Goal: Use online tool/utility: Utilize a website feature to perform a specific function

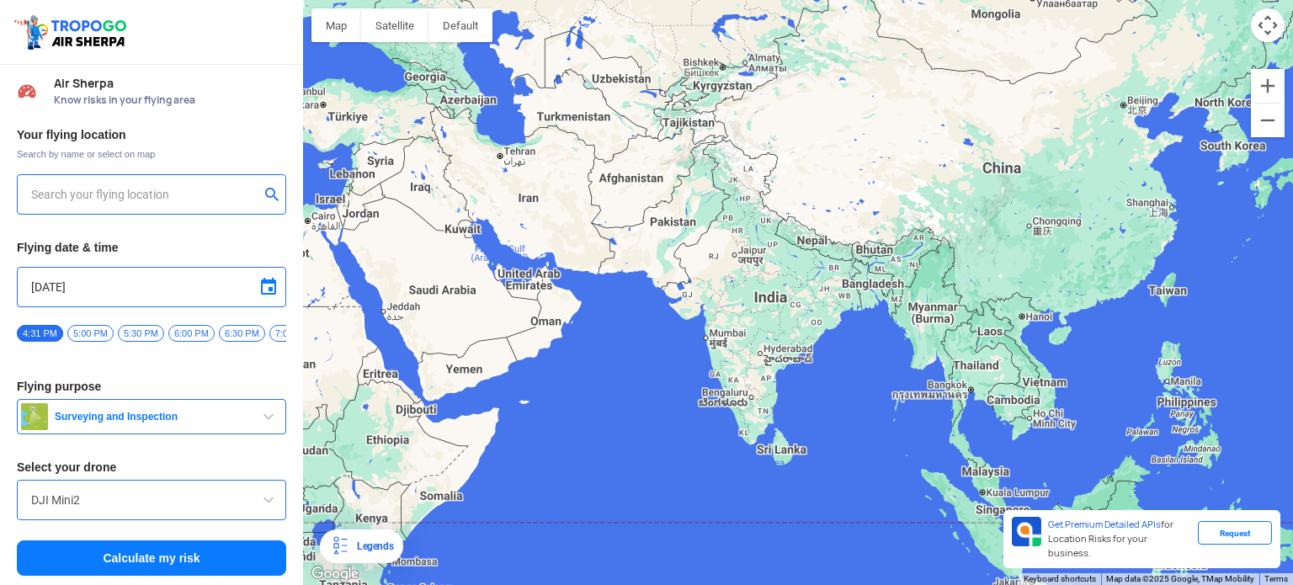
click at [119, 200] on input "text" at bounding box center [145, 194] width 228 height 20
click at [238, 507] on input "DJI Mini2" at bounding box center [151, 500] width 241 height 20
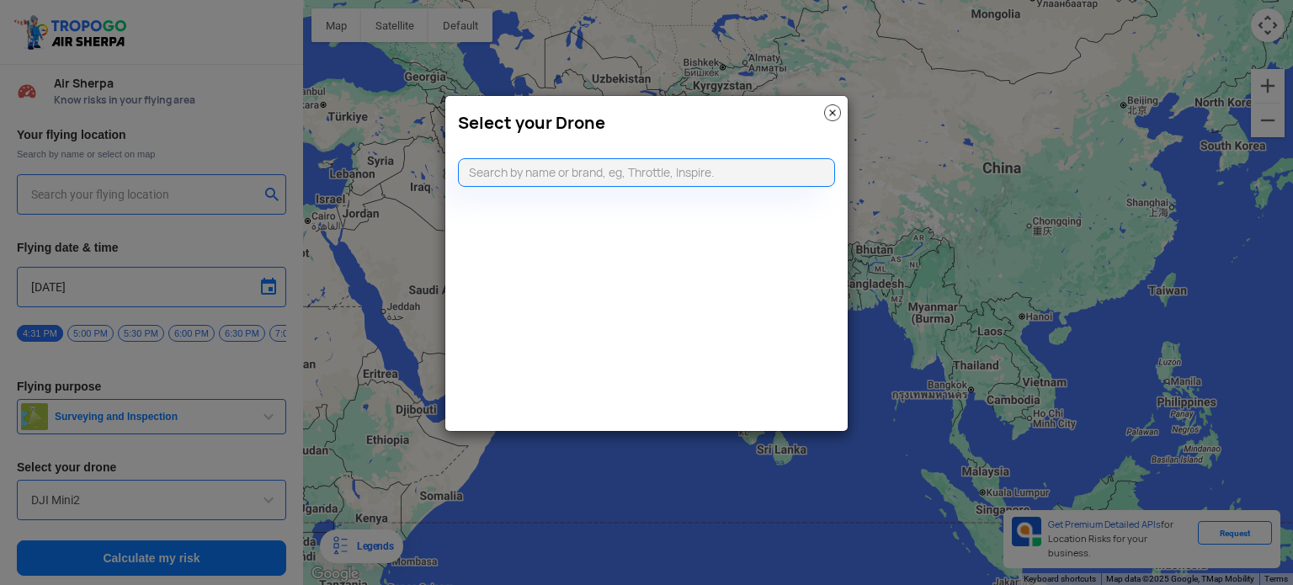
click at [249, 507] on modal-container "Select your Drone" at bounding box center [646, 292] width 1293 height 585
click at [505, 178] on input "text" at bounding box center [646, 172] width 377 height 29
type input "not"
click at [826, 113] on img at bounding box center [832, 112] width 17 height 17
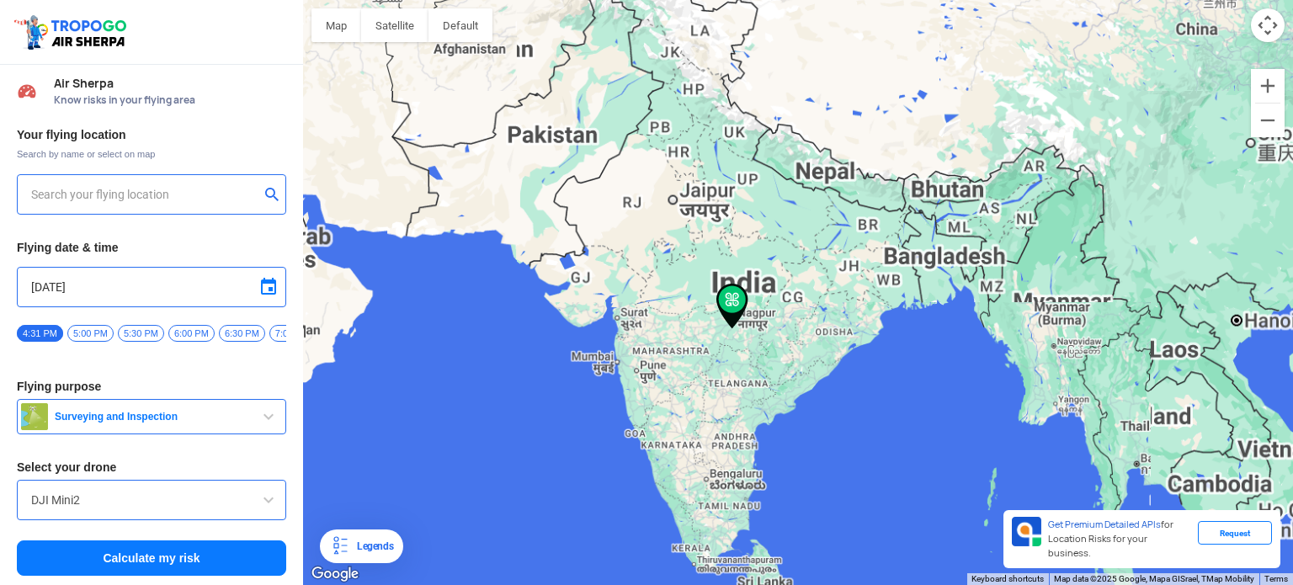
type input "[STREET_ADDRESS]"
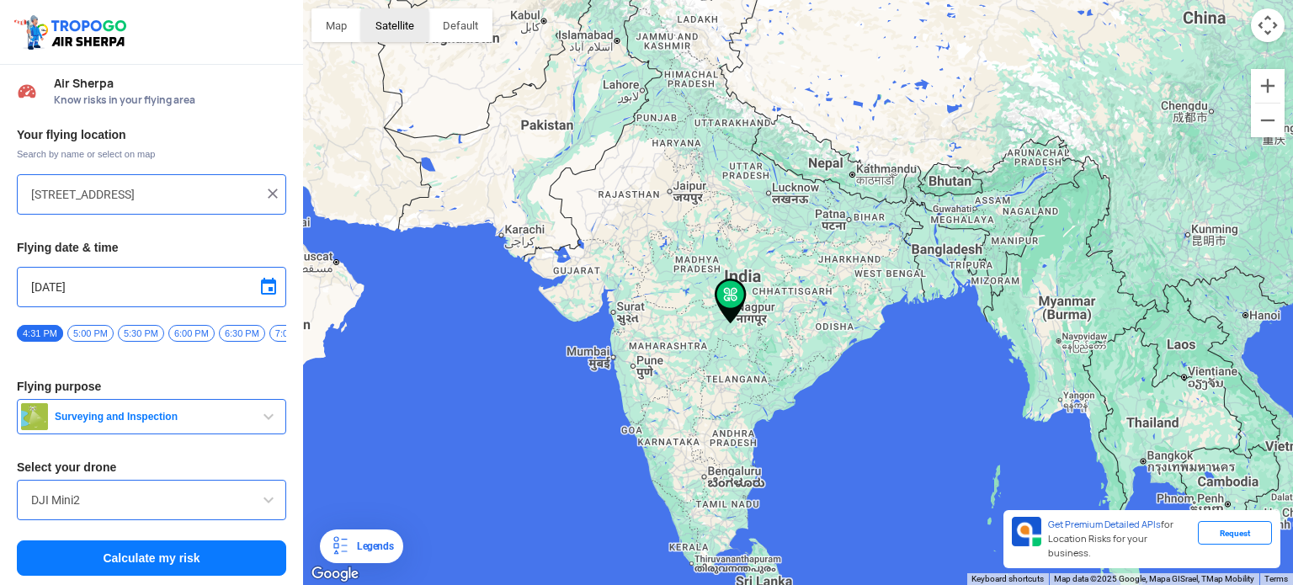
click at [407, 24] on button "Satellite" at bounding box center [394, 25] width 67 height 34
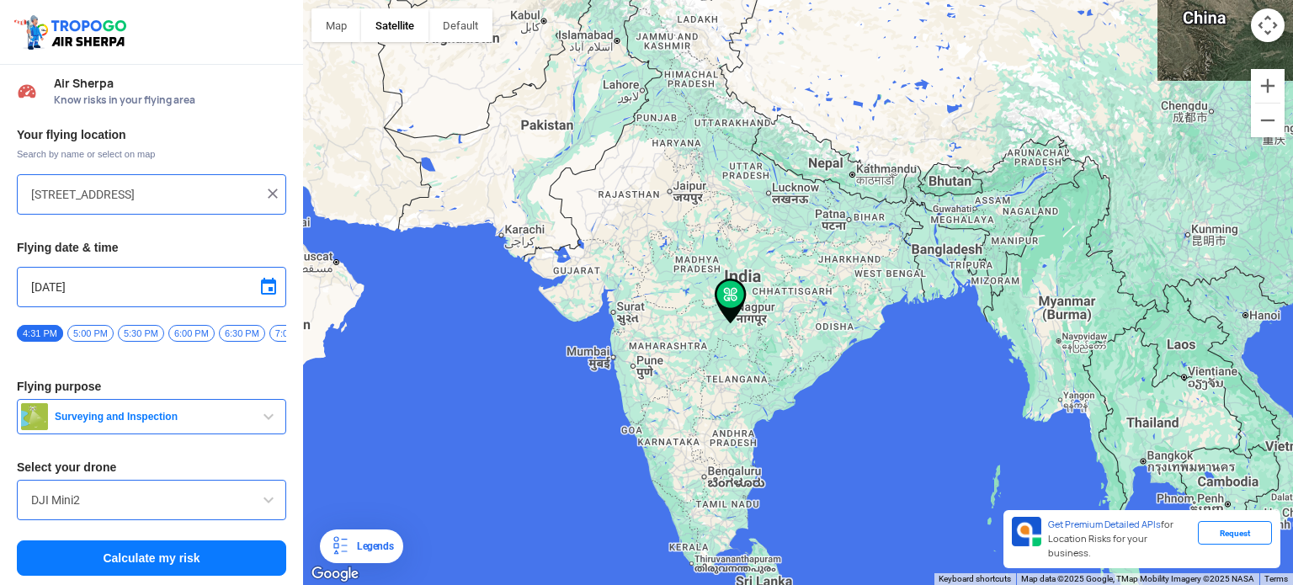
click at [407, 24] on button "Satellite" at bounding box center [394, 25] width 67 height 34
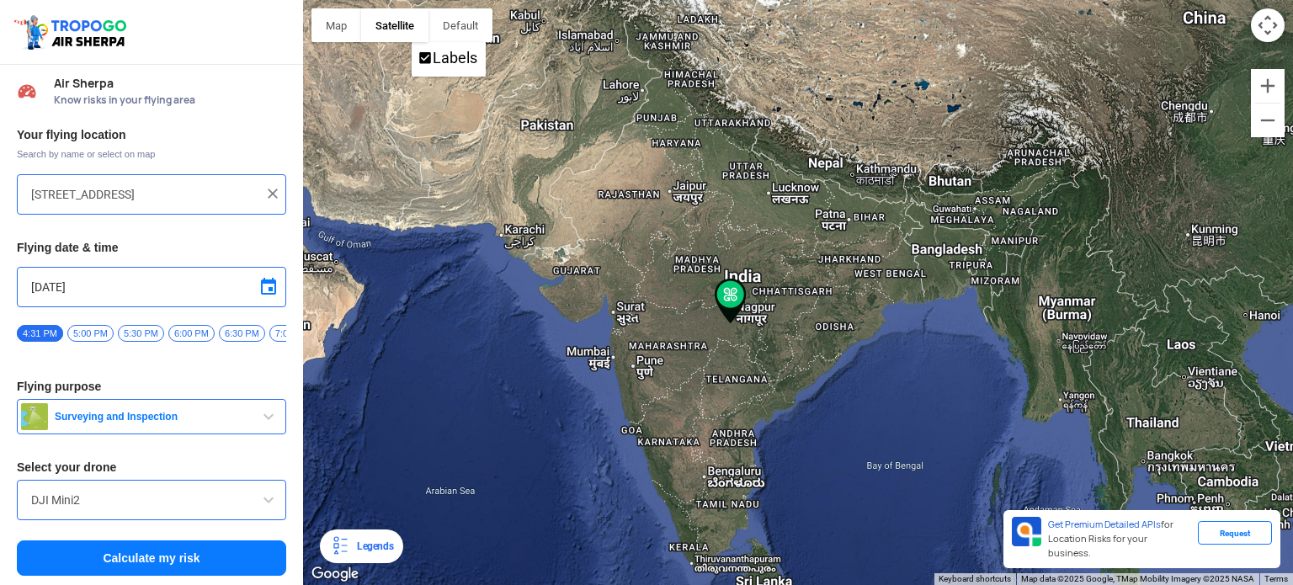
click at [407, 24] on button "Satellite" at bounding box center [394, 25] width 67 height 34
click at [431, 60] on span "Labels" at bounding box center [424, 57] width 15 height 15
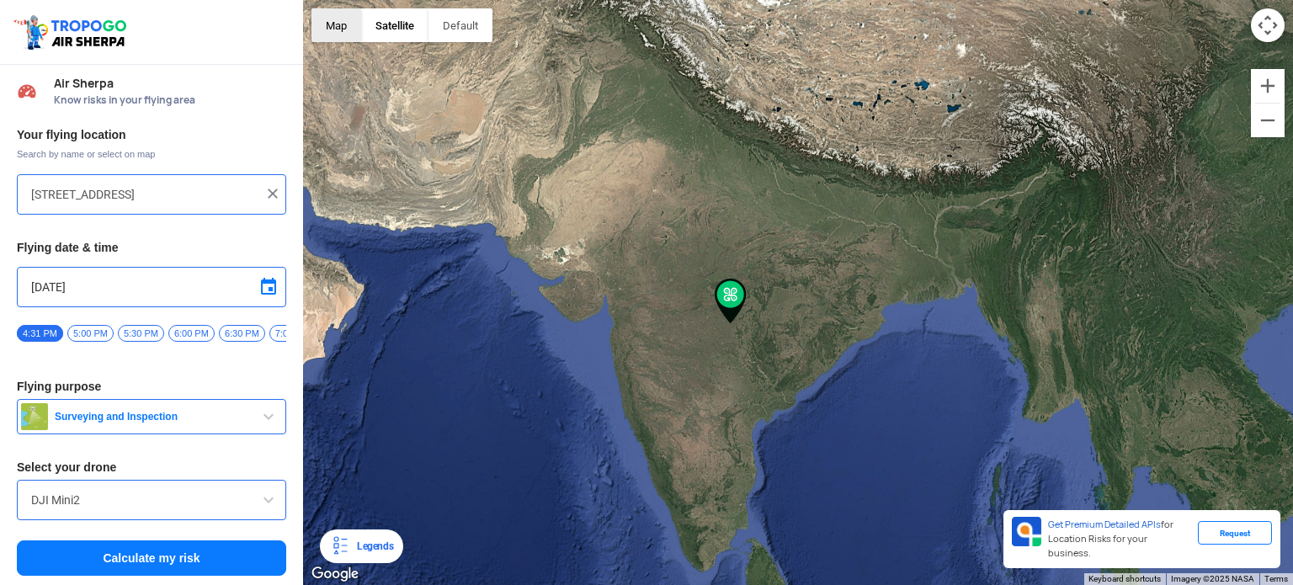
click at [338, 23] on button "Map" at bounding box center [336, 25] width 50 height 34
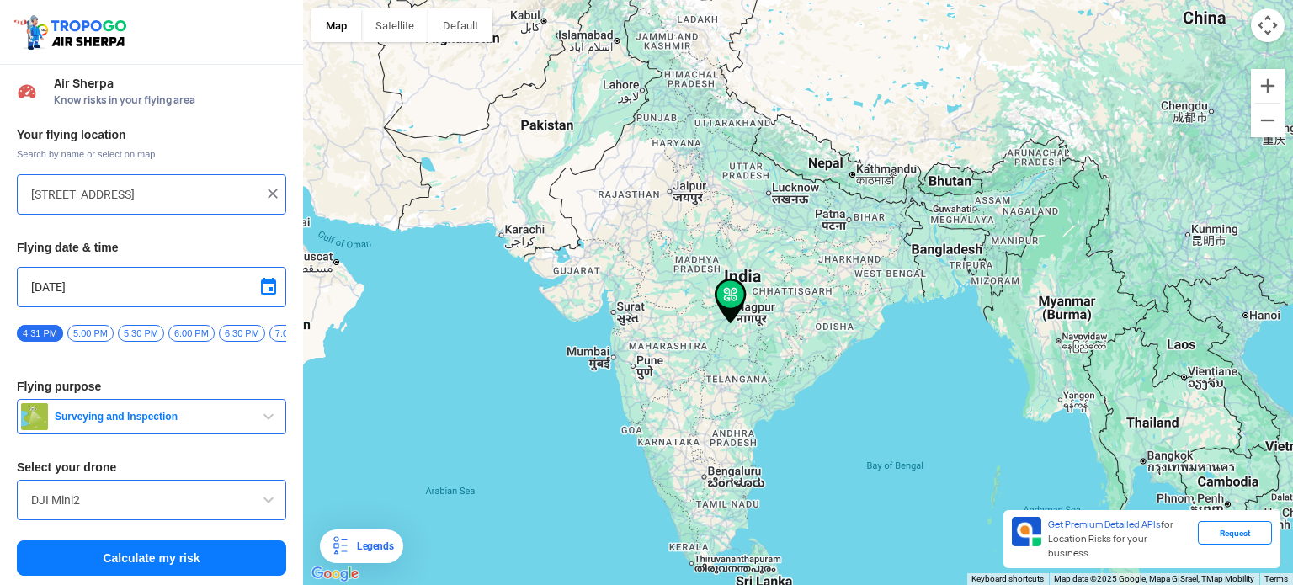
click at [1267, 25] on button "Map camera controls" at bounding box center [1268, 25] width 34 height 34
click at [1262, 80] on button "Zoom in" at bounding box center [1268, 86] width 34 height 34
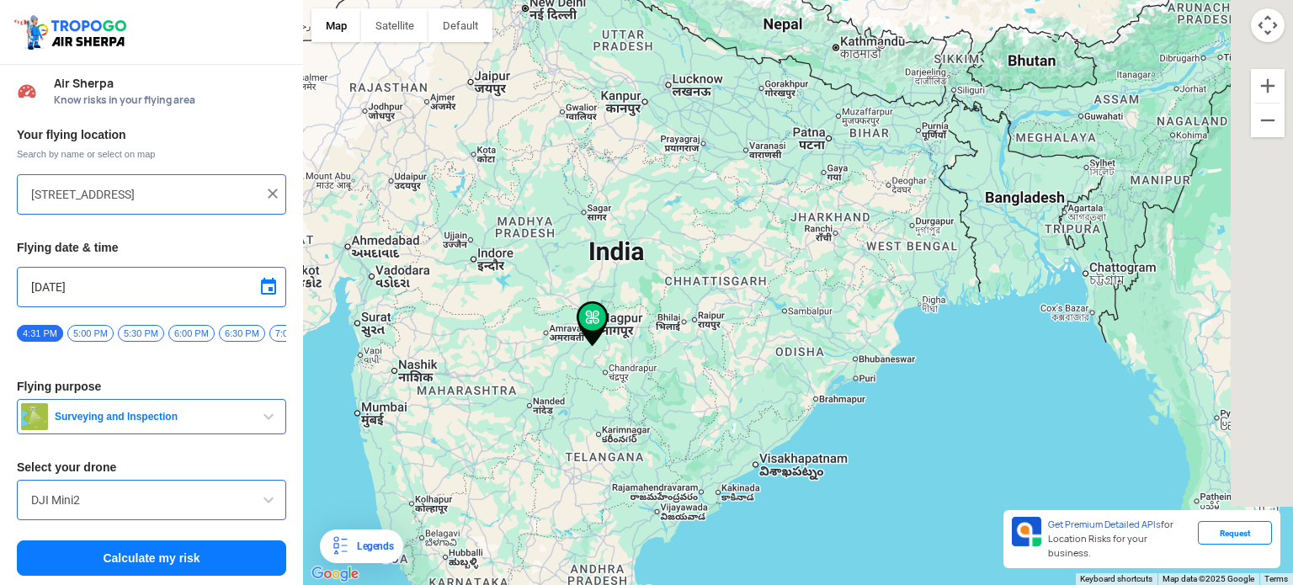
drag, startPoint x: 1141, startPoint y: 341, endPoint x: 1017, endPoint y: 332, distance: 124.9
click at [1017, 332] on div at bounding box center [798, 292] width 990 height 585
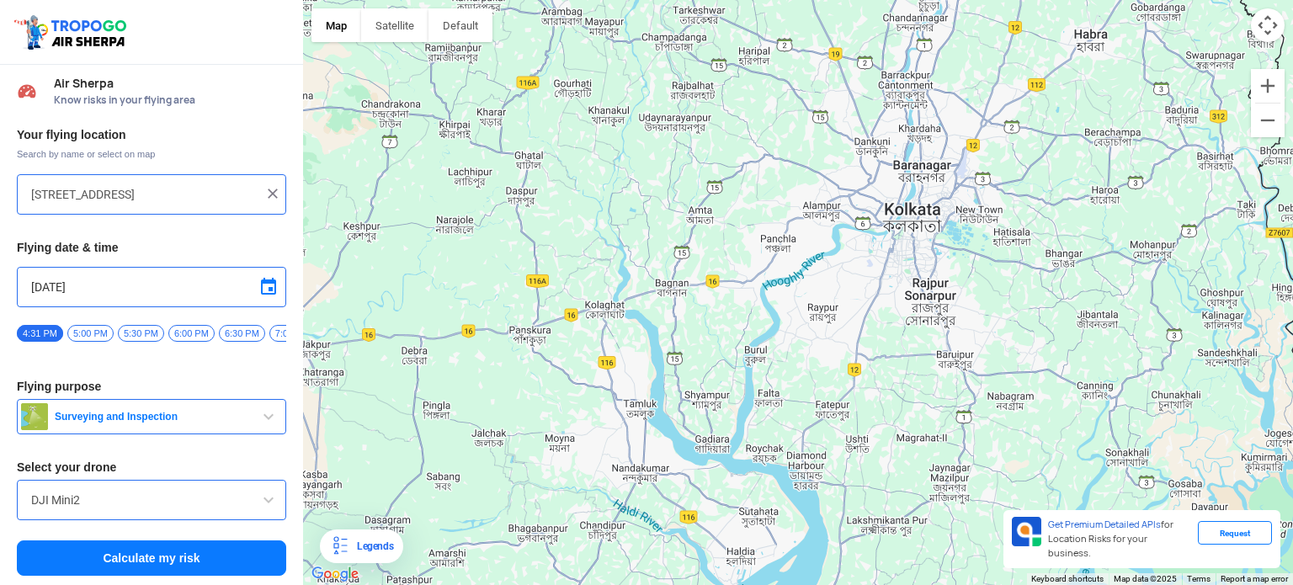
drag, startPoint x: 879, startPoint y: 229, endPoint x: 828, endPoint y: 313, distance: 98.6
click at [828, 313] on div at bounding box center [798, 292] width 990 height 585
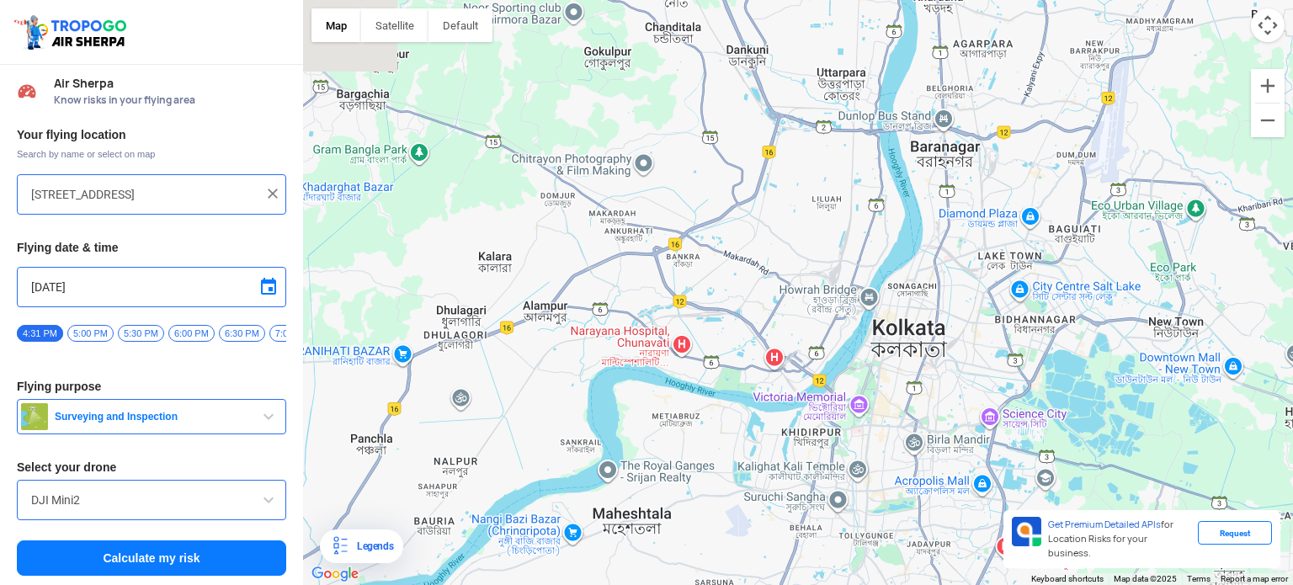
drag, startPoint x: 848, startPoint y: 175, endPoint x: 855, endPoint y: 366, distance: 191.2
click at [855, 366] on div at bounding box center [798, 292] width 990 height 585
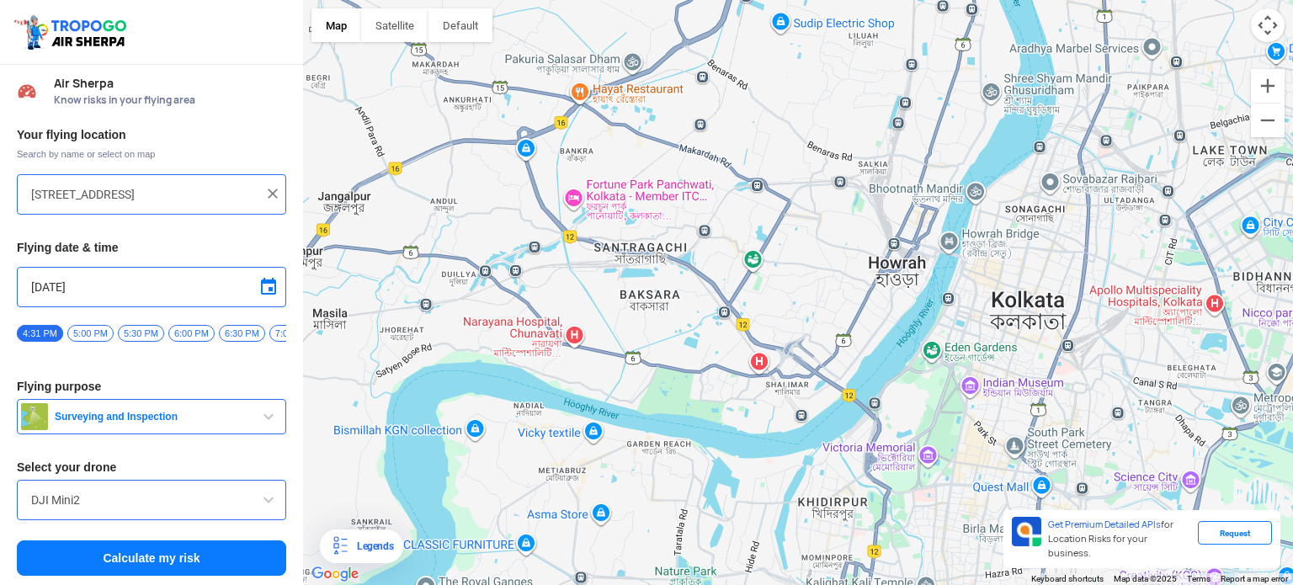
click at [190, 558] on button "Calculate my risk" at bounding box center [151, 557] width 269 height 35
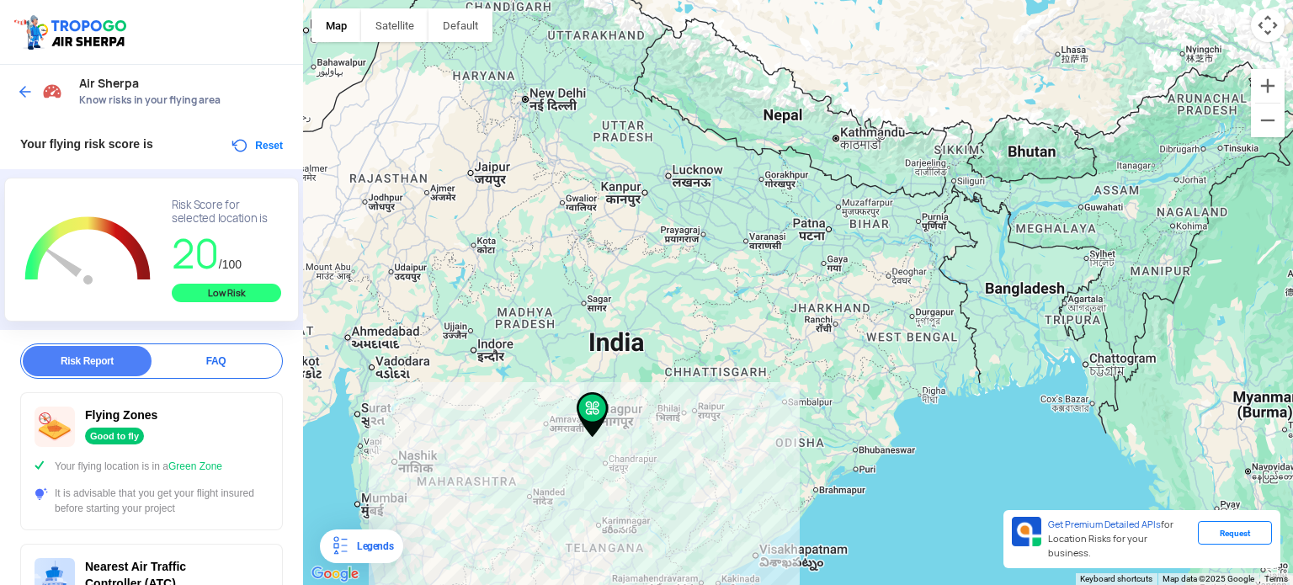
drag, startPoint x: 1164, startPoint y: 288, endPoint x: 797, endPoint y: 368, distance: 375.6
click at [797, 368] on div at bounding box center [798, 292] width 990 height 585
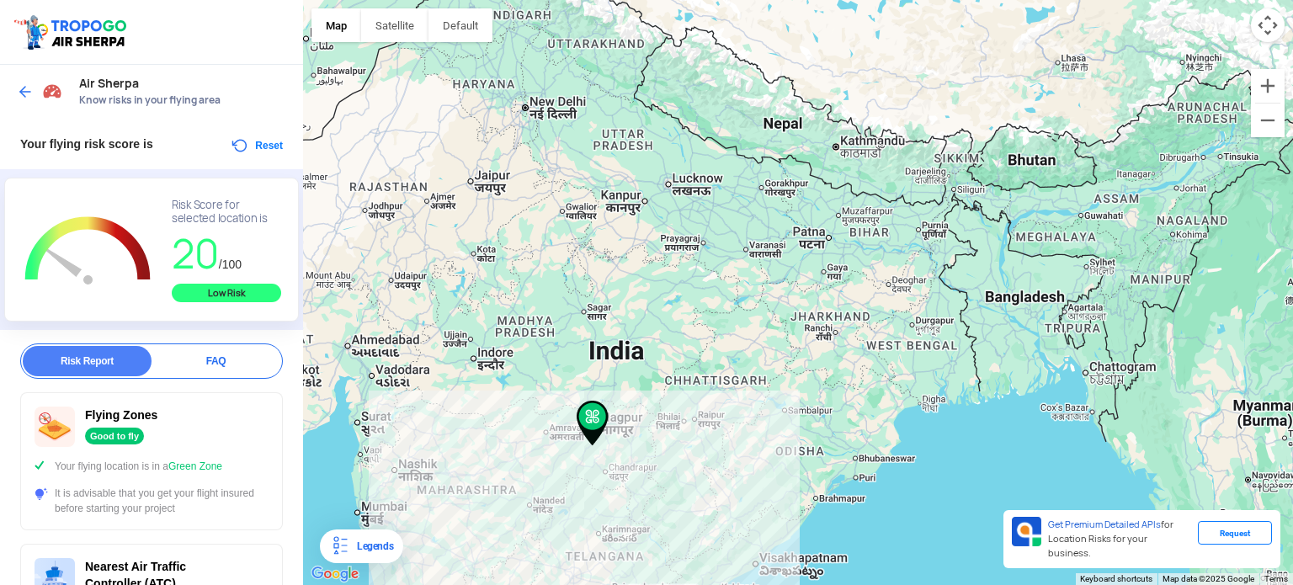
click at [807, 373] on div at bounding box center [798, 292] width 990 height 585
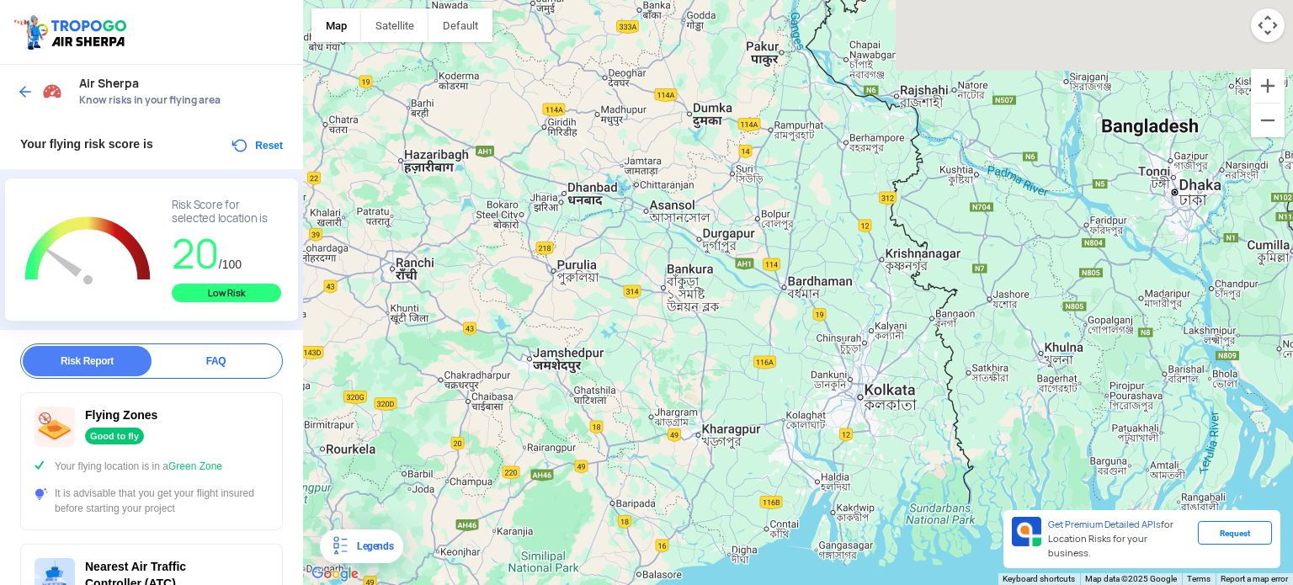
drag, startPoint x: 1043, startPoint y: 335, endPoint x: 499, endPoint y: 396, distance: 547.1
click at [499, 396] on div at bounding box center [798, 292] width 990 height 585
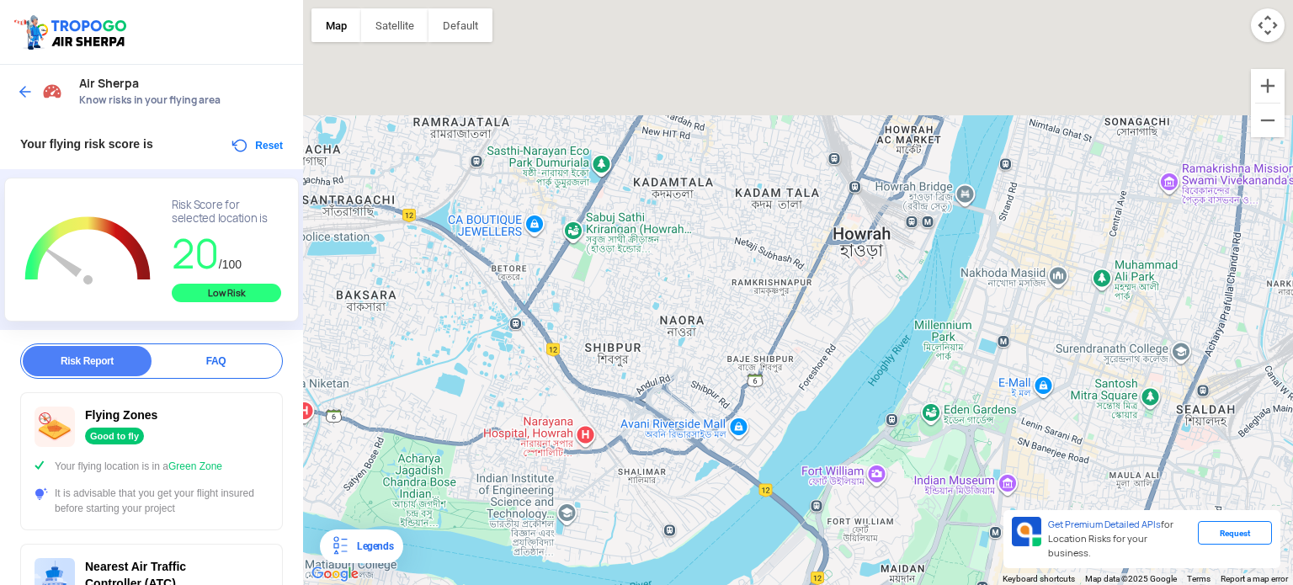
drag, startPoint x: 781, startPoint y: 216, endPoint x: 810, endPoint y: 361, distance: 147.7
click at [810, 361] on div at bounding box center [798, 292] width 990 height 585
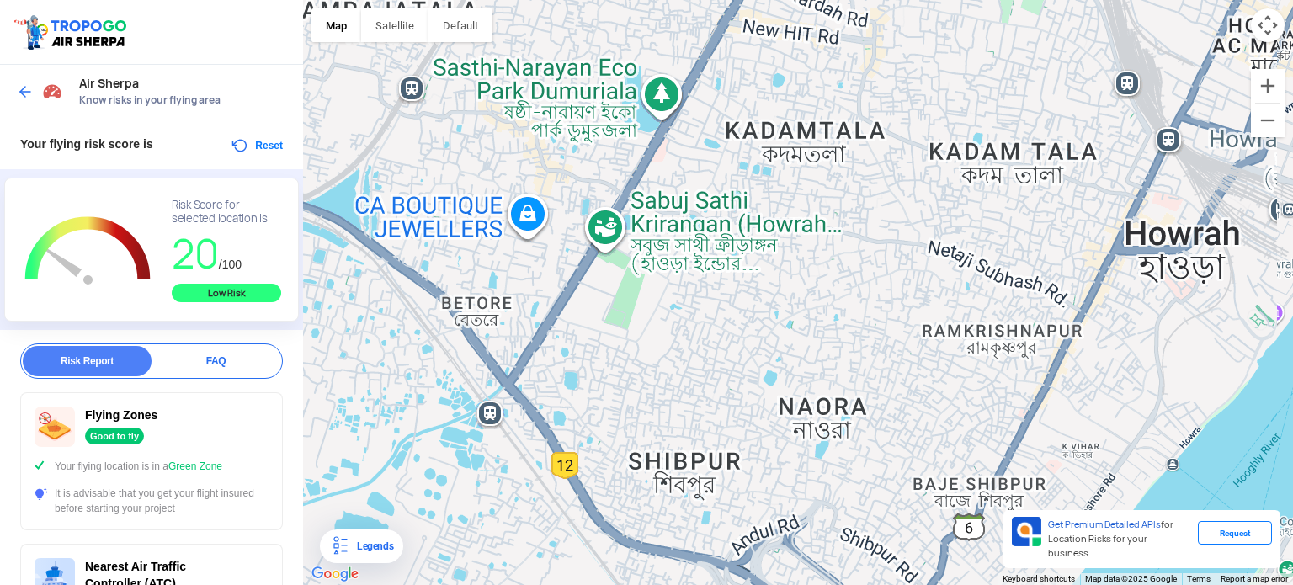
drag, startPoint x: 473, startPoint y: 231, endPoint x: 693, endPoint y: 354, distance: 252.4
click at [693, 354] on div at bounding box center [798, 292] width 990 height 585
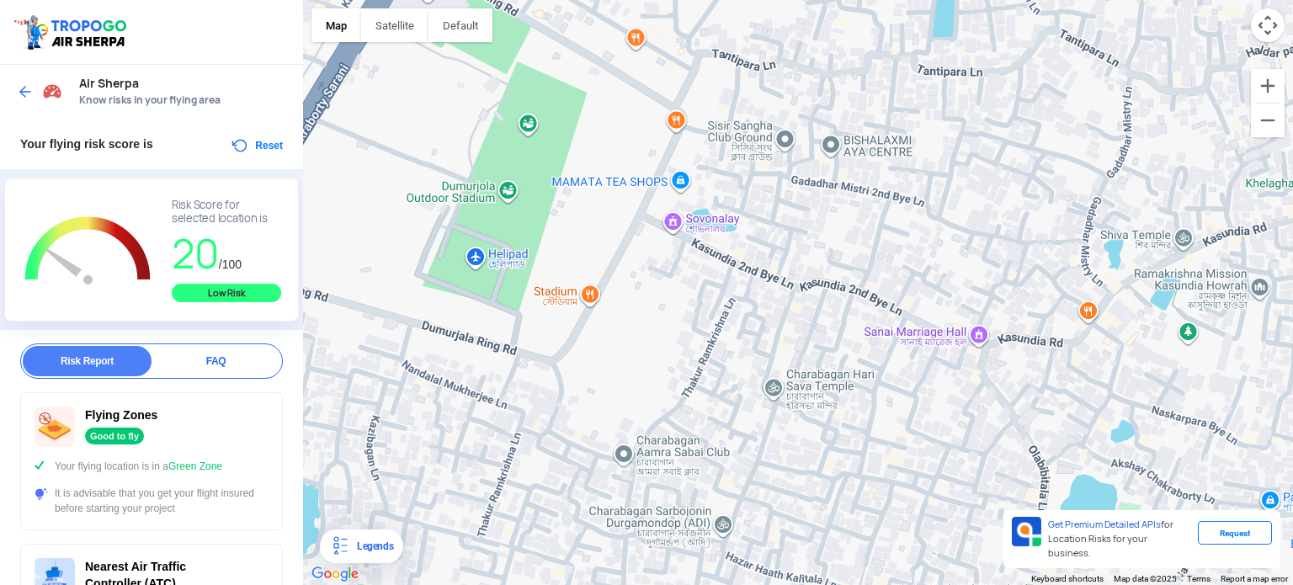
click at [672, 221] on div at bounding box center [798, 292] width 990 height 585
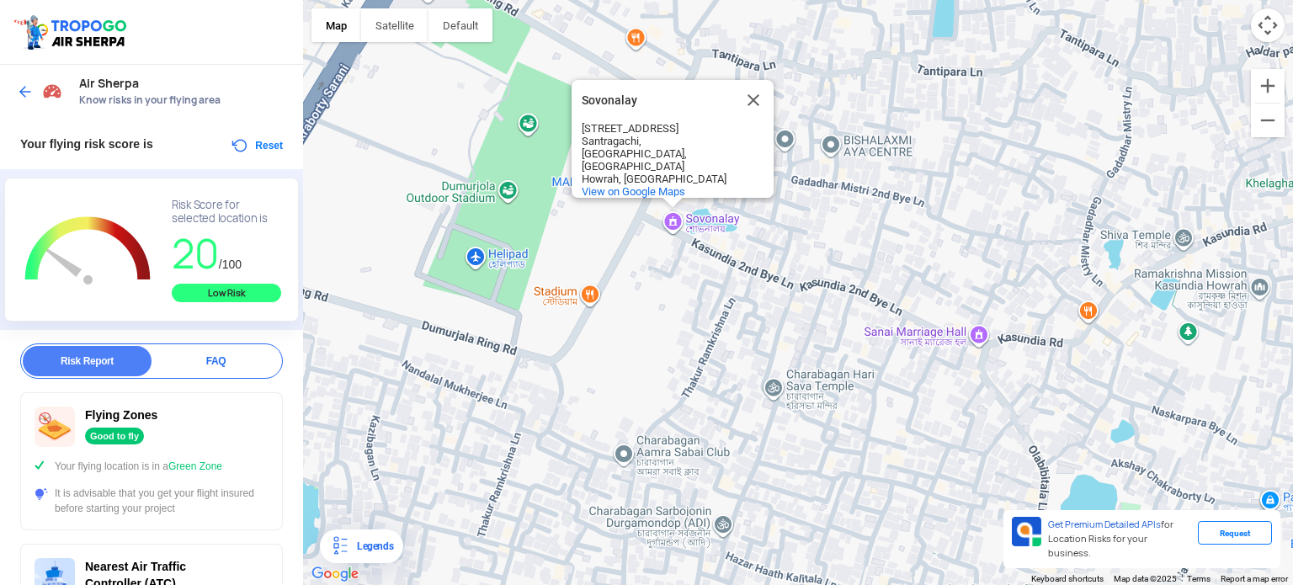
click at [672, 221] on div "[STREET_ADDRESS] View on Google Maps" at bounding box center [798, 292] width 990 height 585
click at [20, 90] on img at bounding box center [25, 91] width 17 height 17
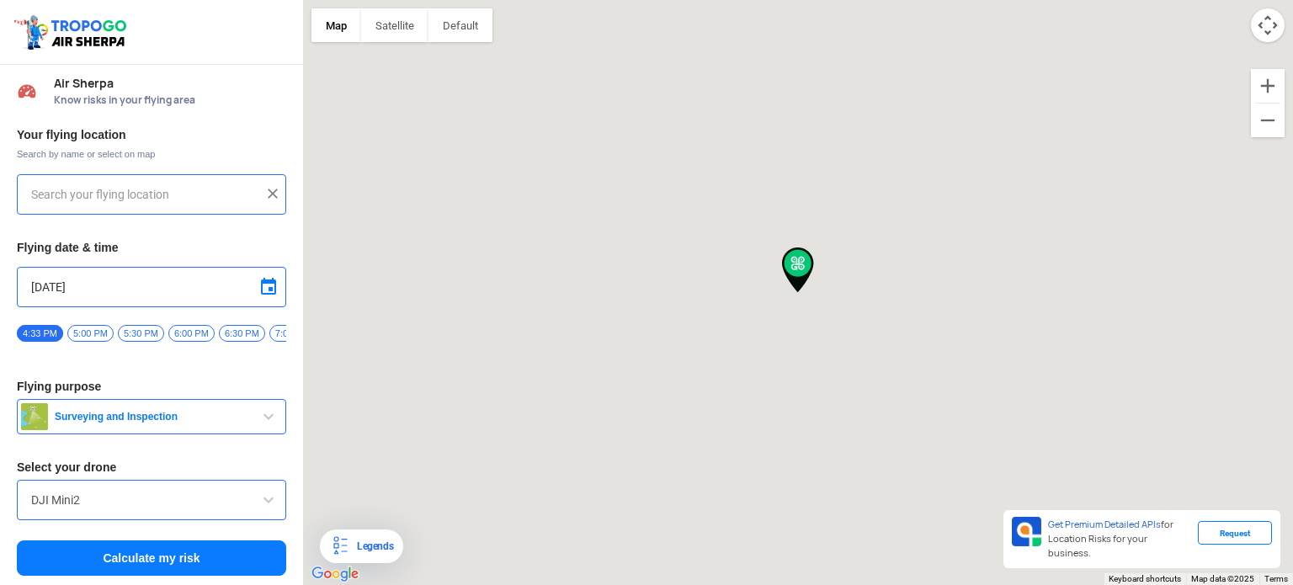
type input "[STREET_ADDRESS]"
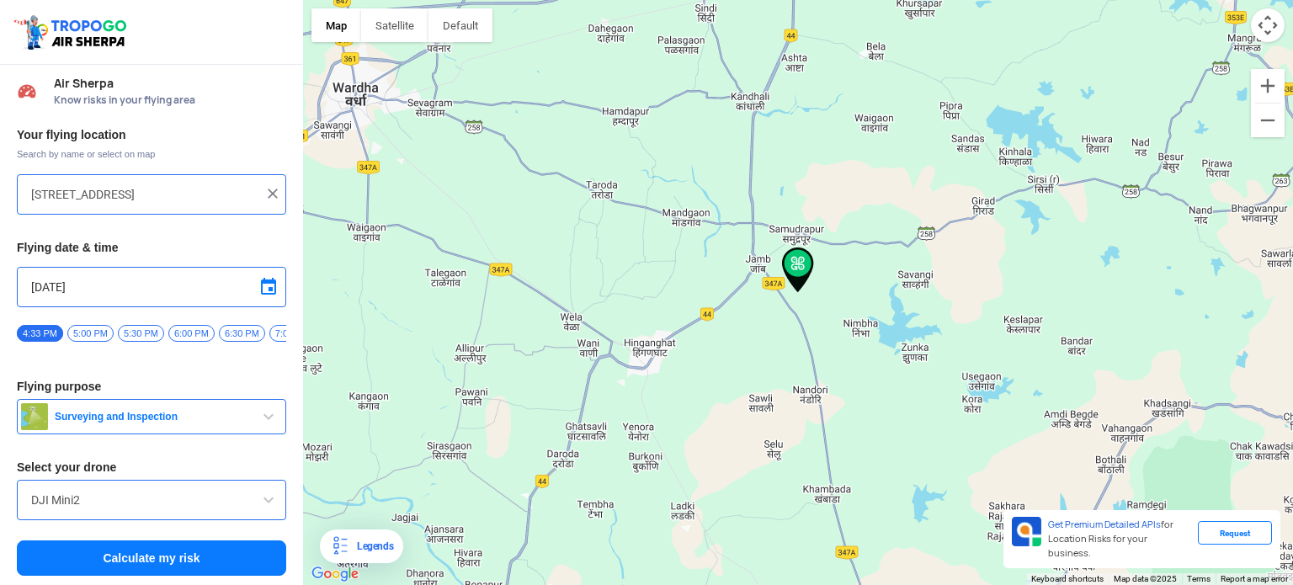
click at [265, 195] on img at bounding box center [272, 193] width 17 height 17
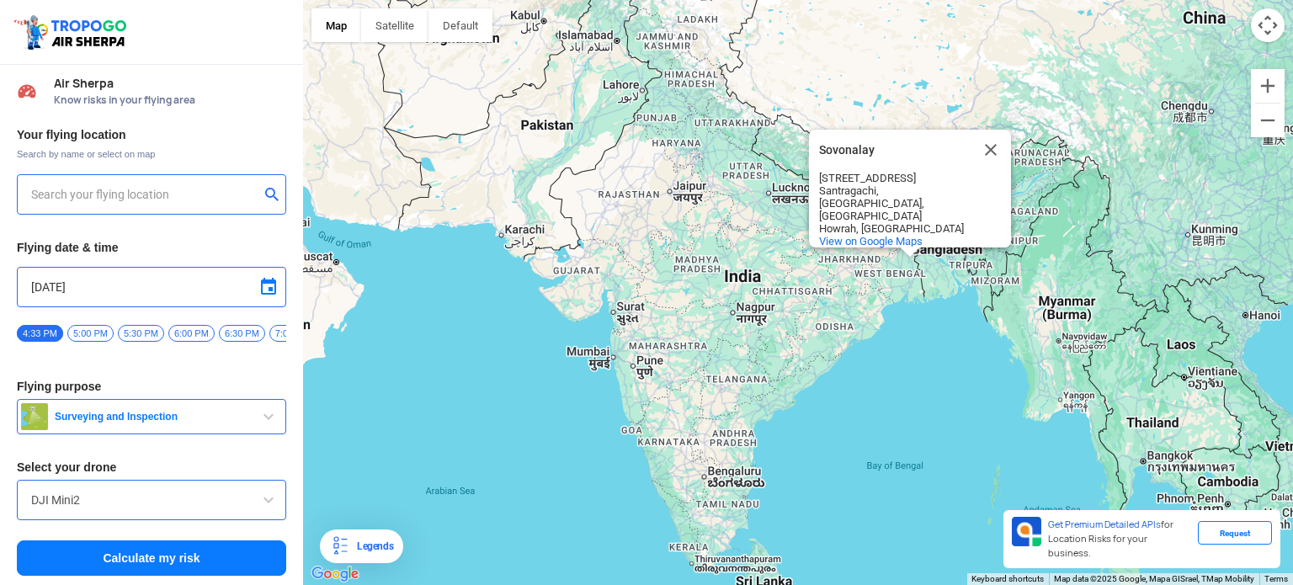
click at [198, 186] on input "text" at bounding box center [145, 194] width 228 height 20
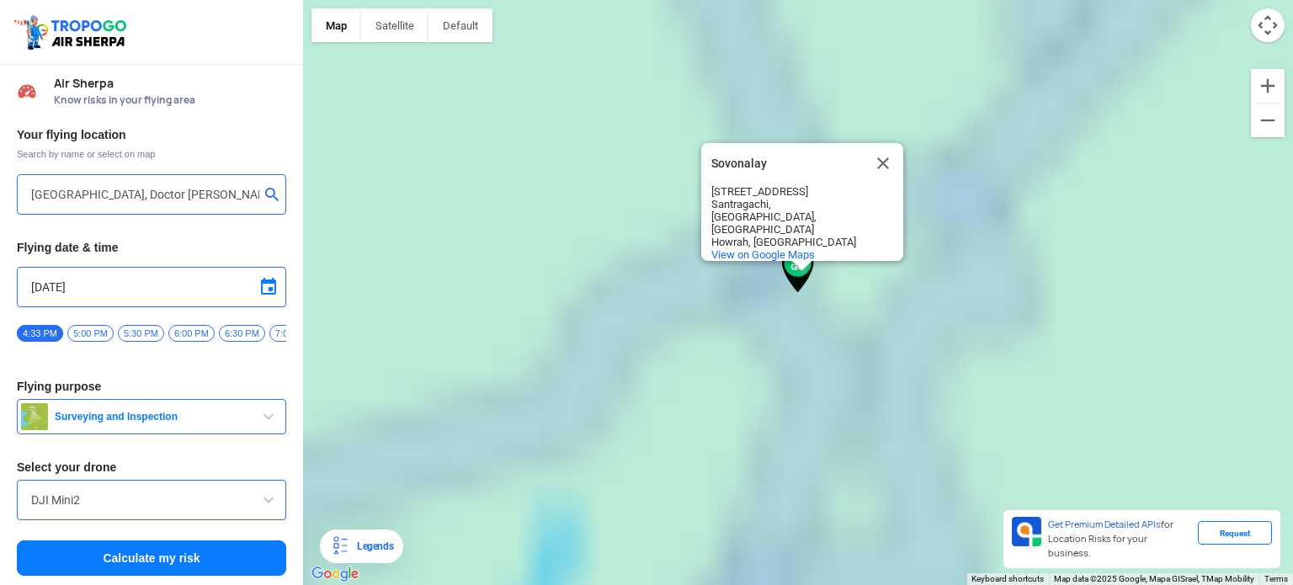
type input "[PERSON_NAME], [PERSON_NAME], [GEOGRAPHIC_DATA], [GEOGRAPHIC_DATA], [GEOGRAPHIC…"
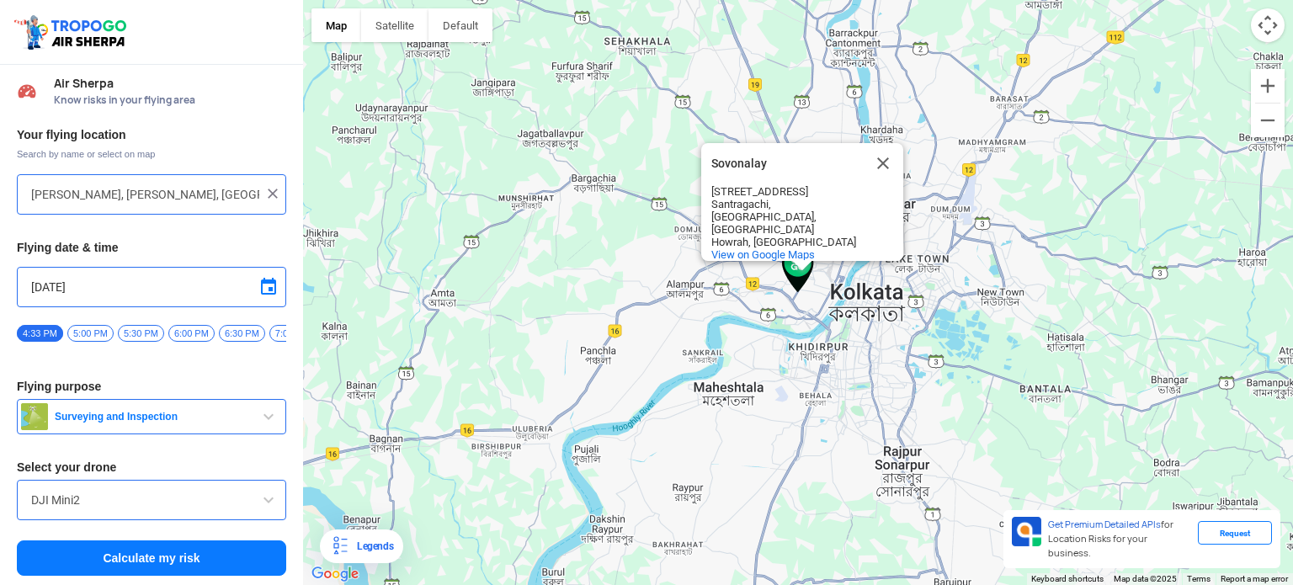
click at [194, 558] on button "Calculate my risk" at bounding box center [151, 557] width 269 height 35
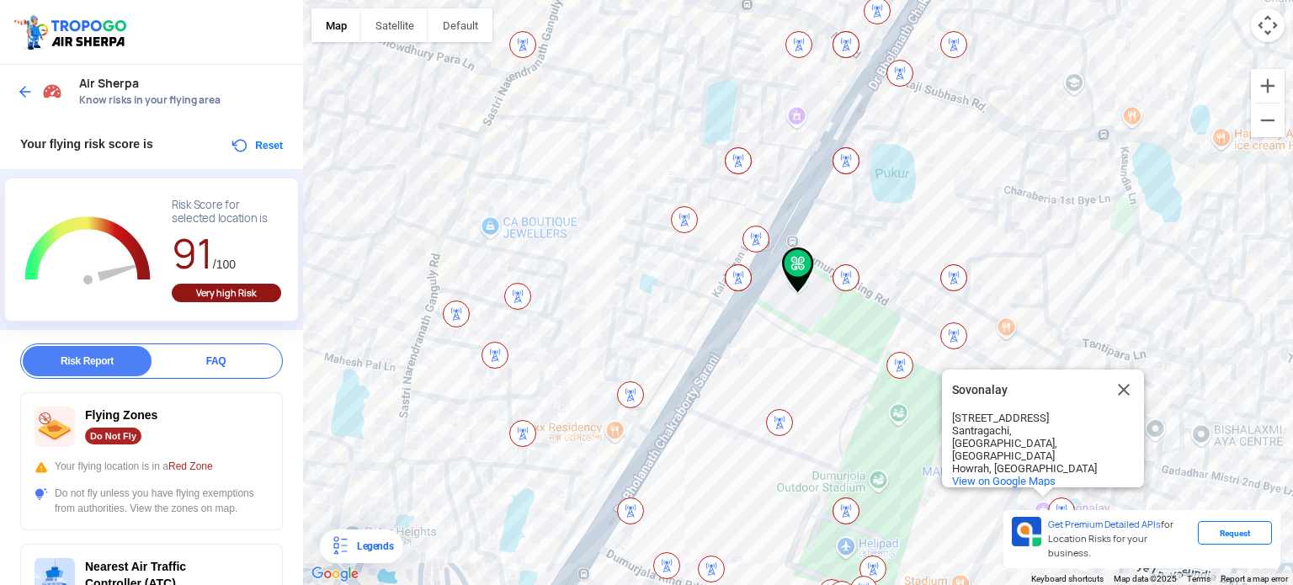
click at [638, 312] on div "[STREET_ADDRESS] View on Google Maps" at bounding box center [798, 292] width 990 height 585
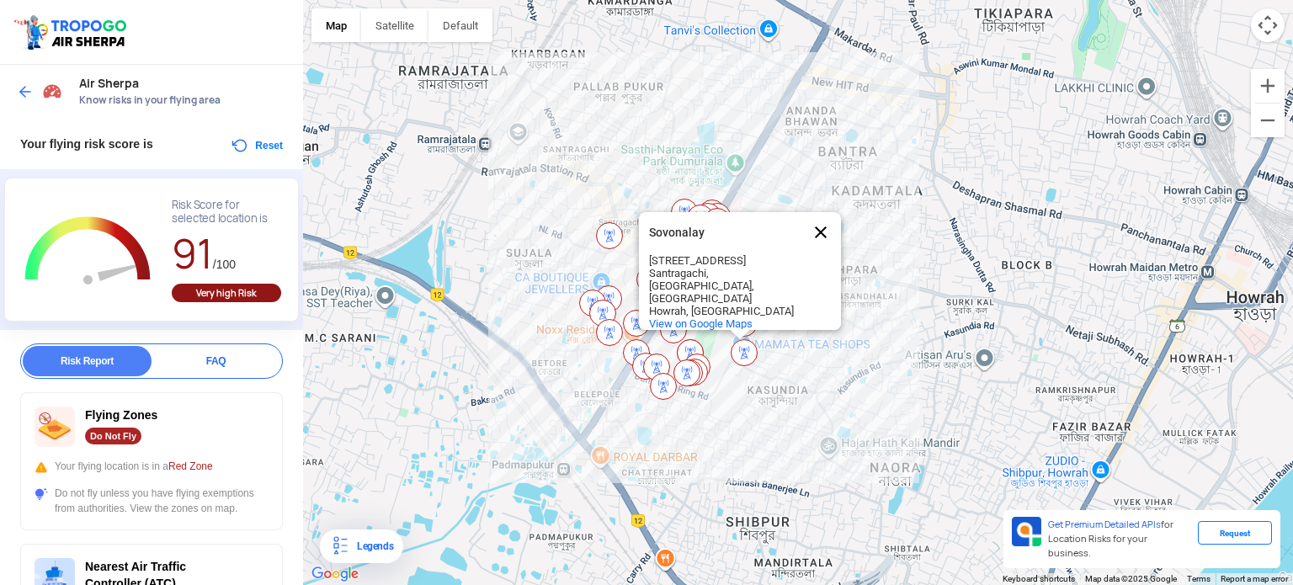
click at [825, 232] on button "Close" at bounding box center [820, 232] width 40 height 40
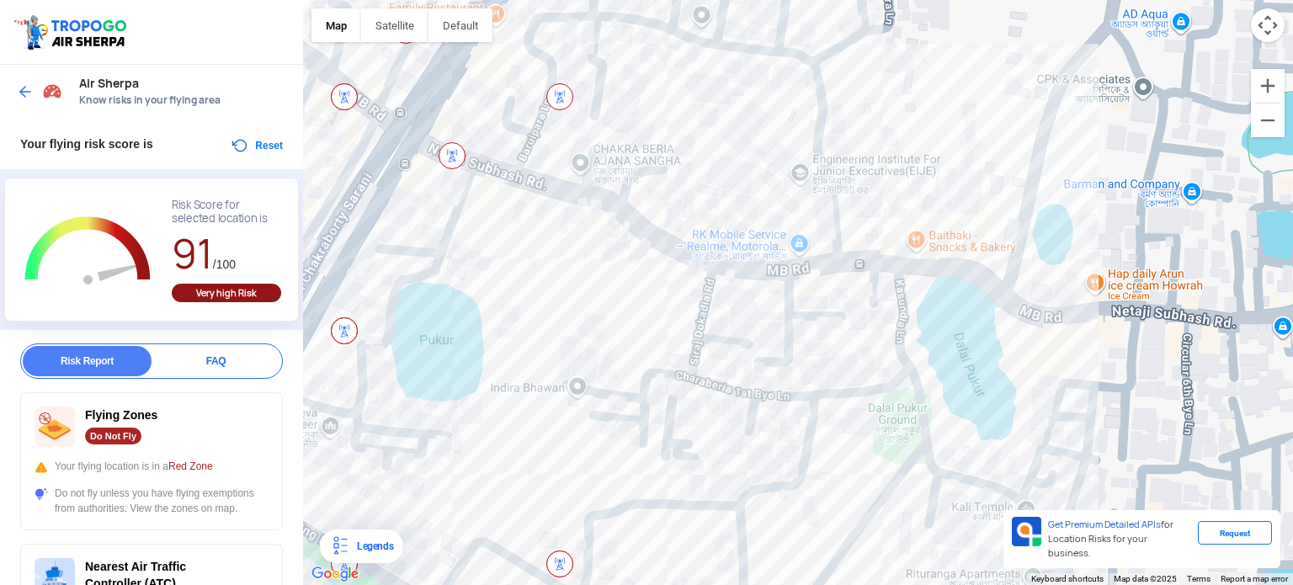
click at [449, 157] on img at bounding box center [451, 155] width 27 height 27
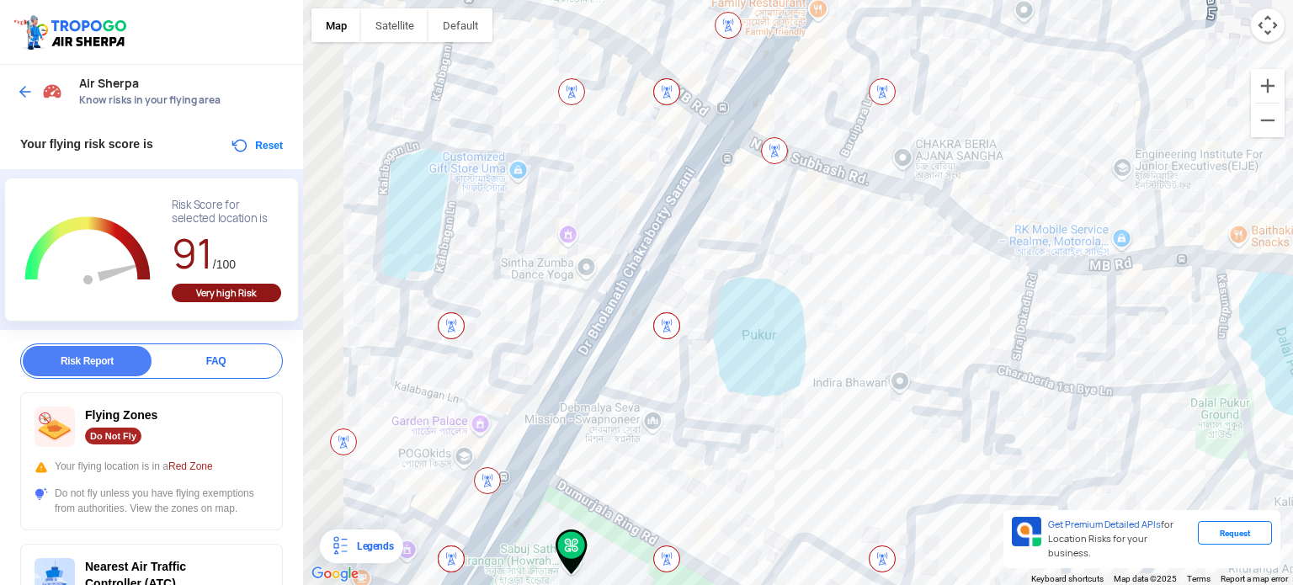
drag, startPoint x: 494, startPoint y: 297, endPoint x: 821, endPoint y: 293, distance: 326.6
click at [821, 293] on div at bounding box center [798, 292] width 990 height 585
